Goal: Information Seeking & Learning: Learn about a topic

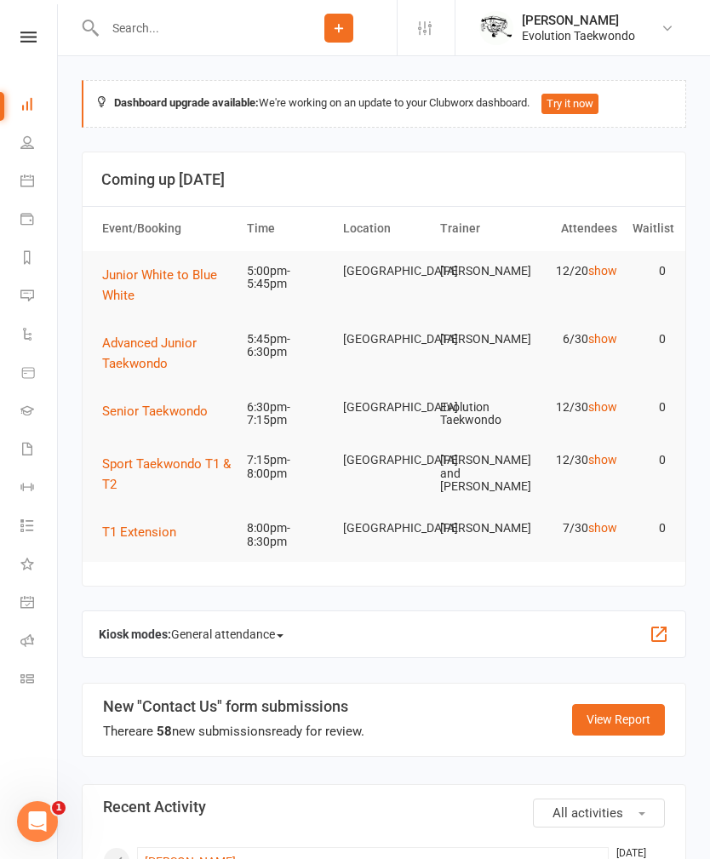
click at [205, 267] on span "Junior White to Blue White" at bounding box center [159, 285] width 115 height 36
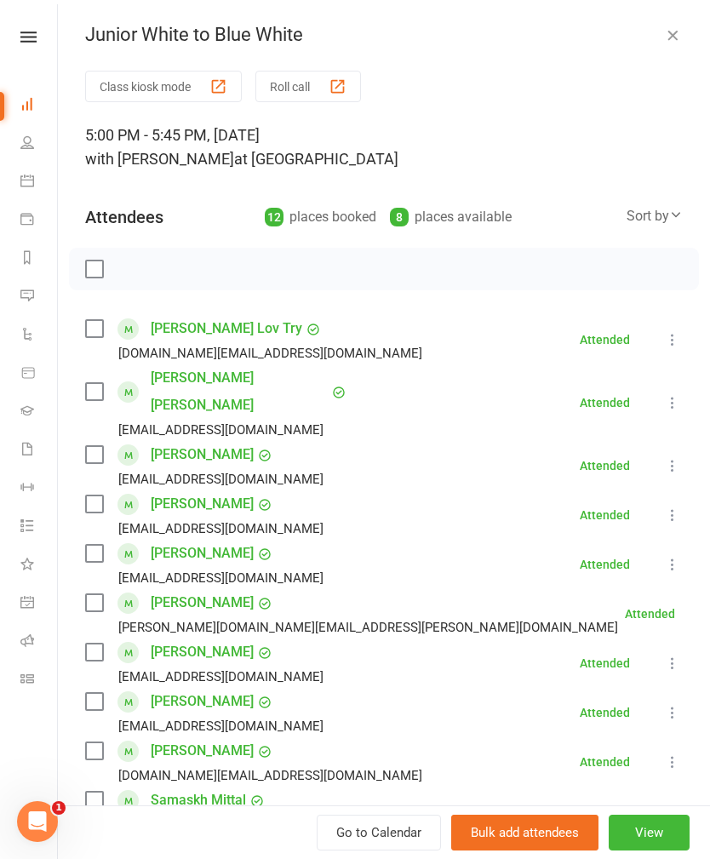
click at [669, 43] on icon "button" at bounding box center [672, 34] width 17 height 17
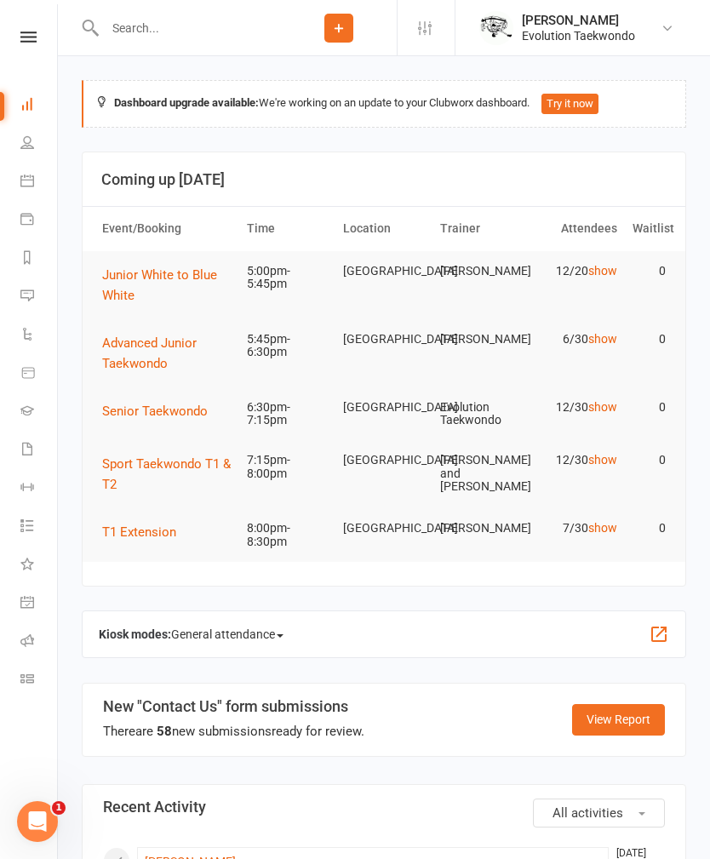
click at [170, 343] on span "Advanced Junior Taekwondo" at bounding box center [149, 354] width 95 height 36
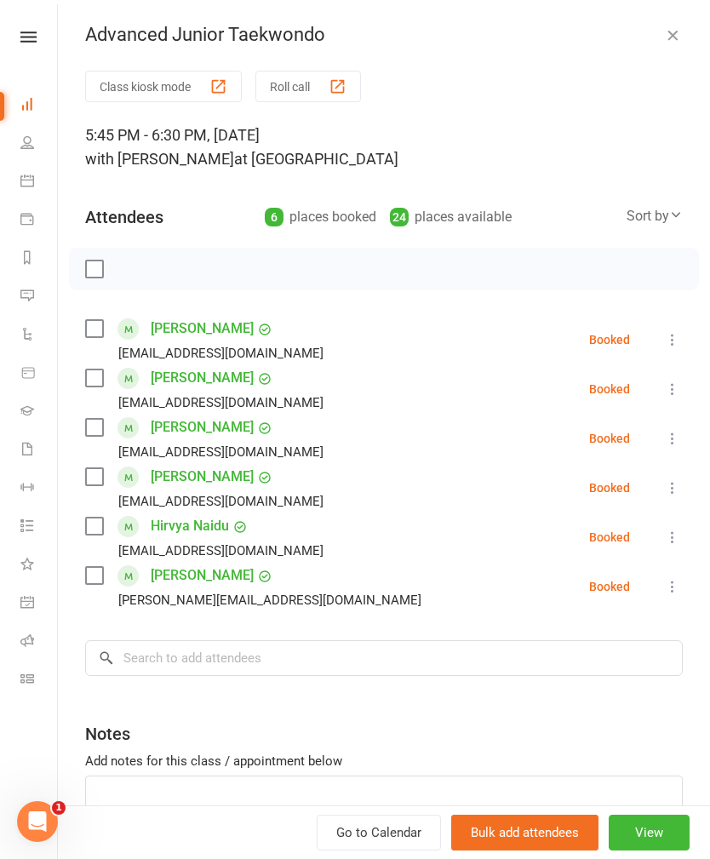
click at [681, 36] on button "button" at bounding box center [673, 35] width 20 height 20
